Goal: Information Seeking & Learning: Find contact information

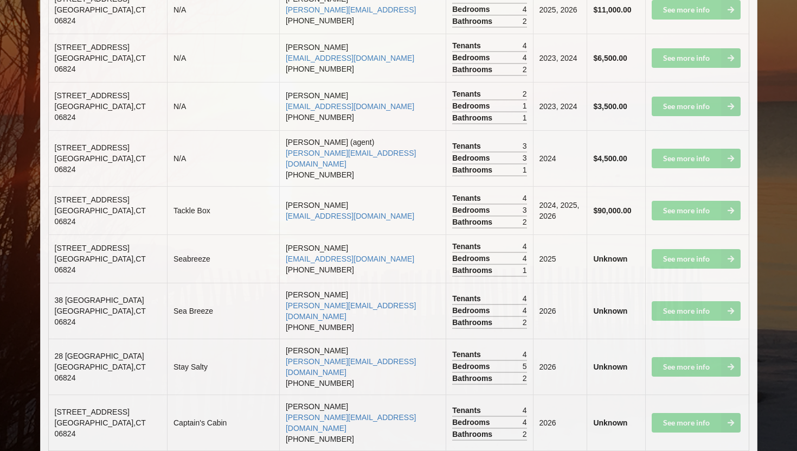
scroll to position [1575, 0]
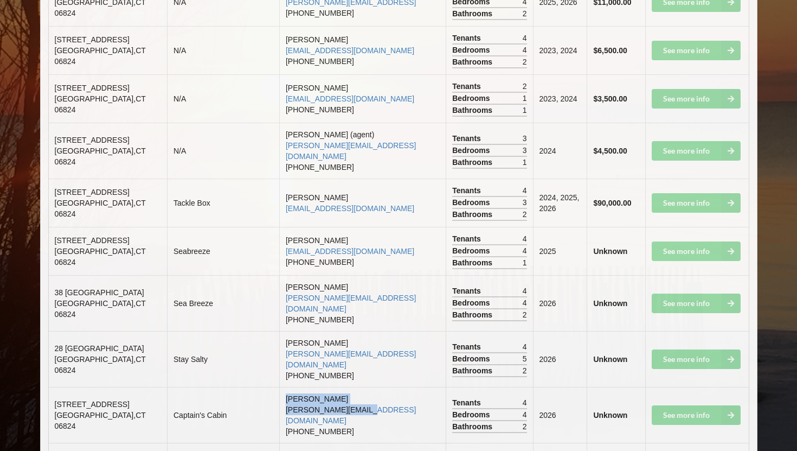
drag, startPoint x: 385, startPoint y: 324, endPoint x: 390, endPoint y: 305, distance: 19.1
click at [390, 387] on td "[PERSON_NAME] [PERSON_NAME][EMAIL_ADDRESS][DOMAIN_NAME] [PHONE_NUMBER]" at bounding box center [362, 415] width 166 height 56
click at [403, 387] on td "[PERSON_NAME] [PERSON_NAME][EMAIL_ADDRESS][DOMAIN_NAME] [PHONE_NUMBER]" at bounding box center [362, 415] width 166 height 56
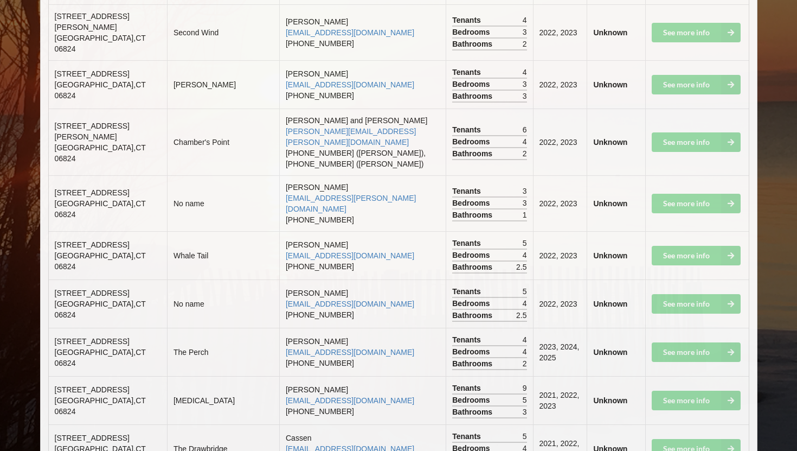
scroll to position [3361, 0]
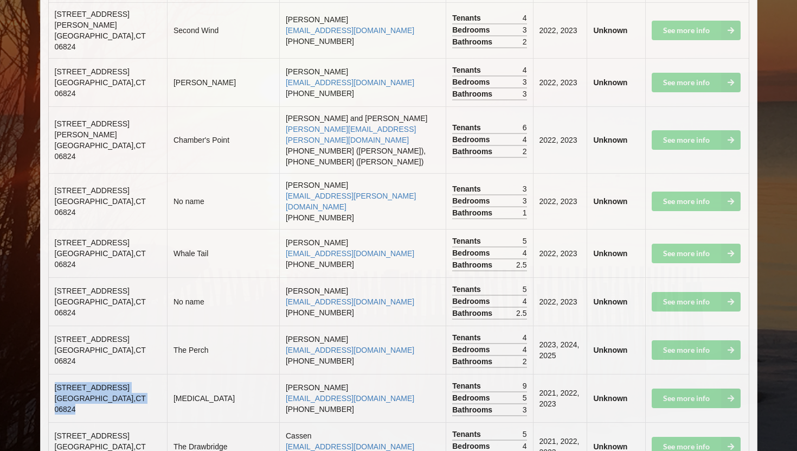
drag, startPoint x: 56, startPoint y: 176, endPoint x: 130, endPoint y: 190, distance: 75.0
click at [130, 374] on td "[STREET_ADDRESS]" at bounding box center [108, 398] width 118 height 48
copy td "[STREET_ADDRESS]"
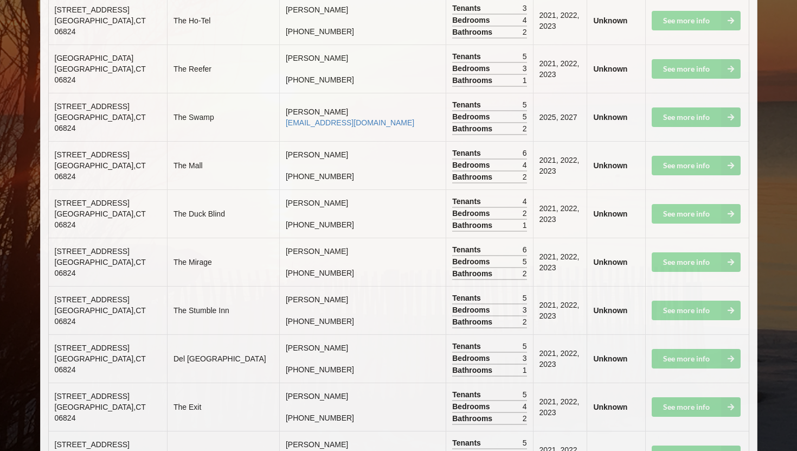
scroll to position [4910, 0]
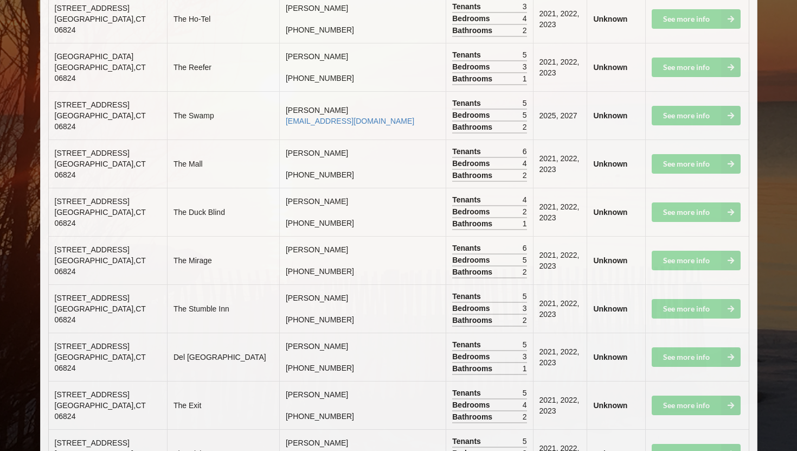
drag, startPoint x: 259, startPoint y: 372, endPoint x: 259, endPoint y: 364, distance: 7.6
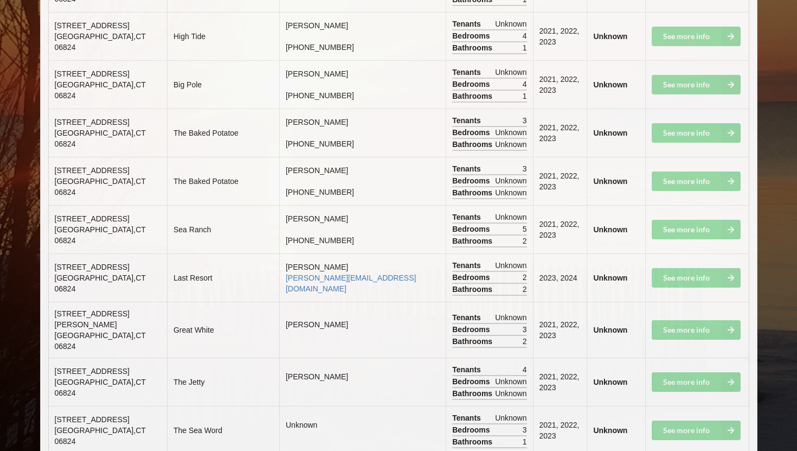
scroll to position [6534, 0]
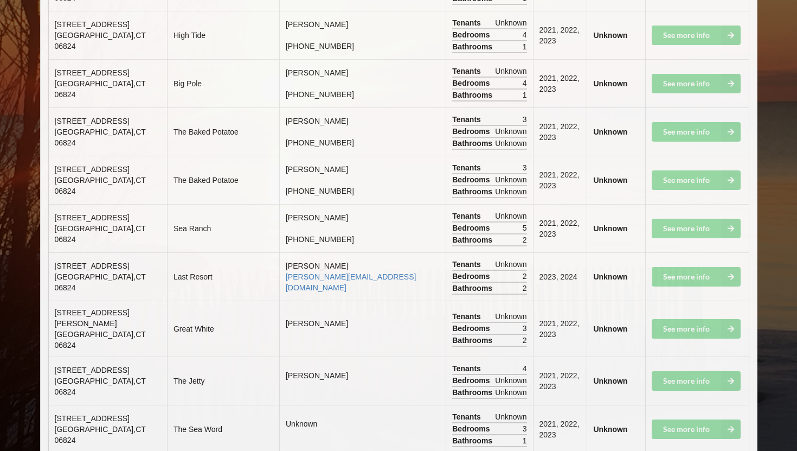
drag, startPoint x: 54, startPoint y: 236, endPoint x: 137, endPoint y: 247, distance: 83.1
copy td "[STREET_ADDRESS]"
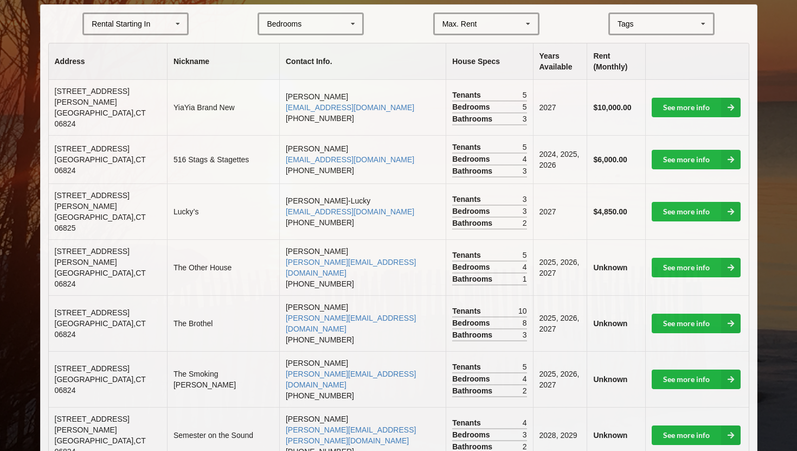
scroll to position [246, 0]
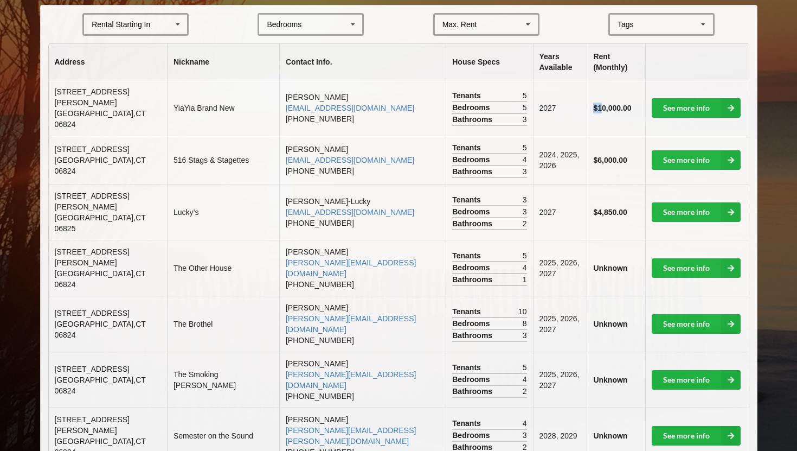
click at [593, 104] on b "$10,000.00" at bounding box center [612, 108] width 38 height 9
click at [606, 104] on b "$10,000.00" at bounding box center [612, 108] width 38 height 9
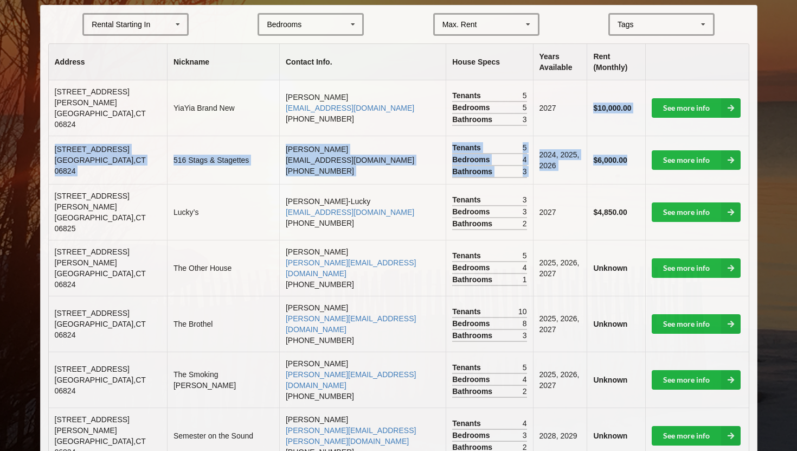
drag, startPoint x: 588, startPoint y: 103, endPoint x: 631, endPoint y: 151, distance: 64.5
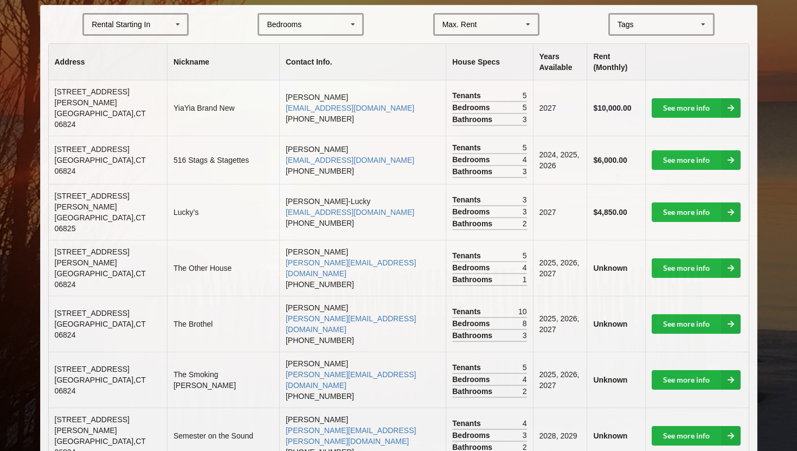
click at [656, 73] on th at bounding box center [697, 62] width 104 height 36
